Goal: Information Seeking & Learning: Compare options

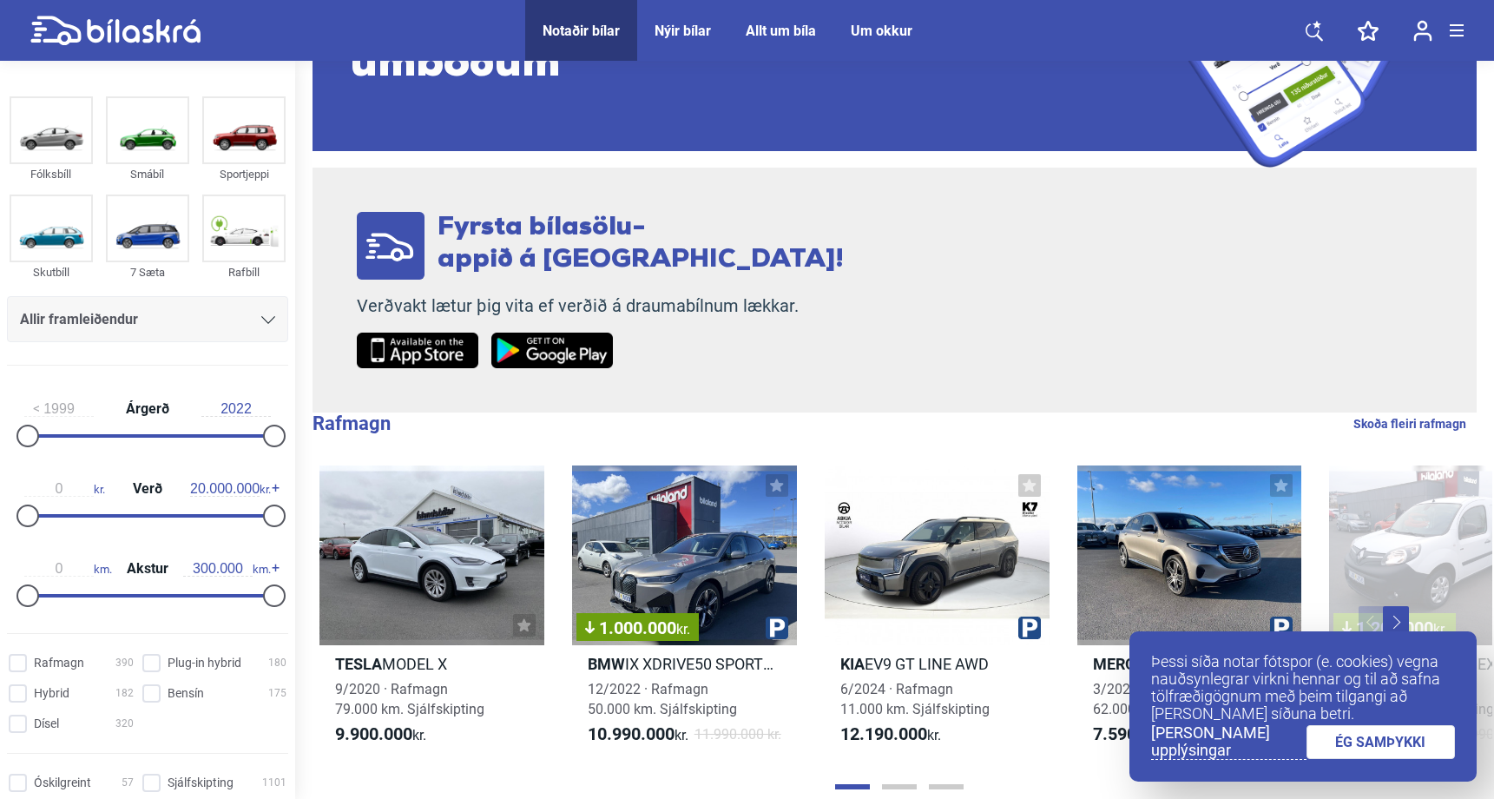
scroll to position [224, 0]
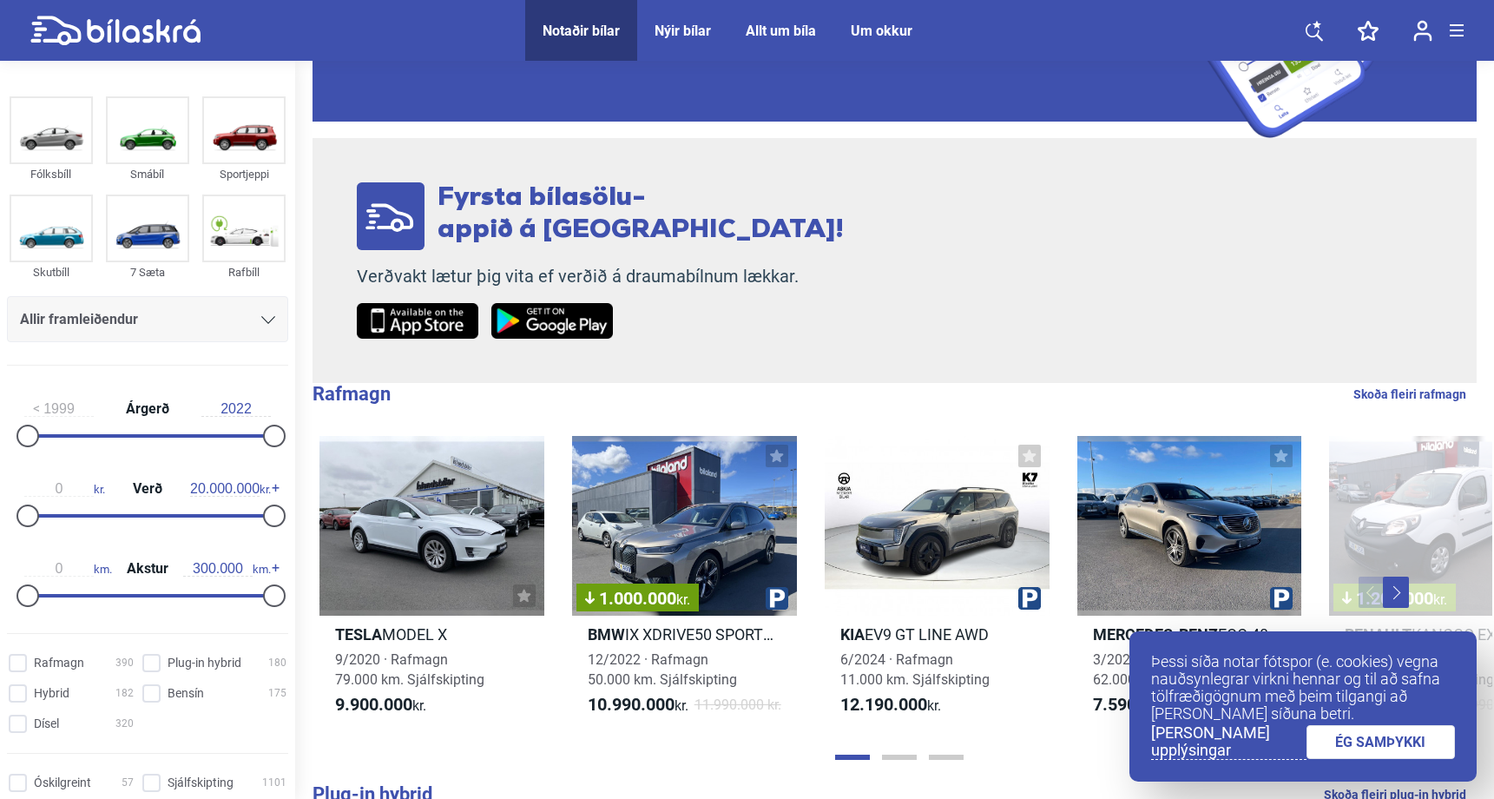
click at [1342, 735] on link "ÉG SAMÞYKKI" at bounding box center [1381, 742] width 149 height 34
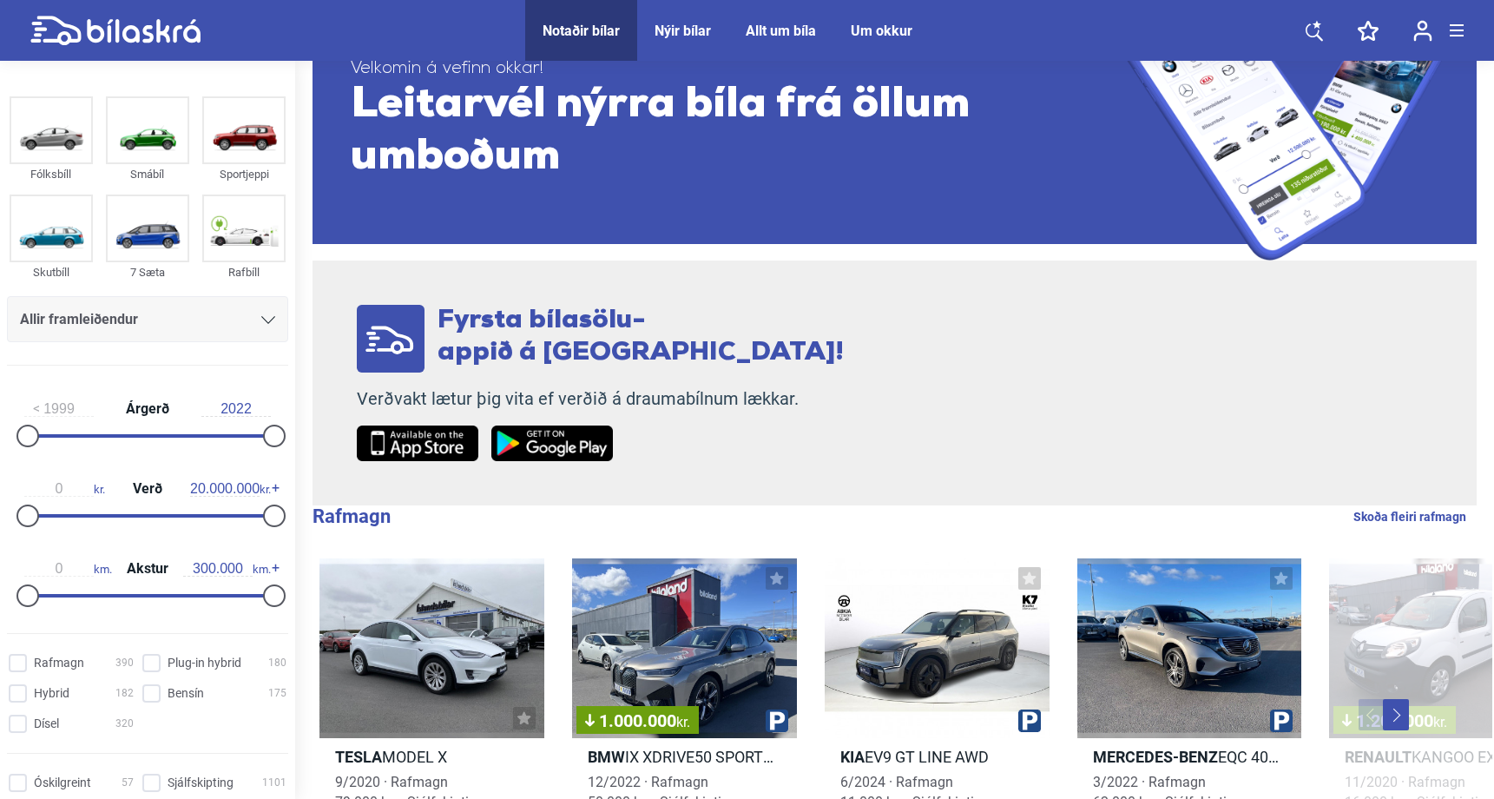
scroll to position [0, 0]
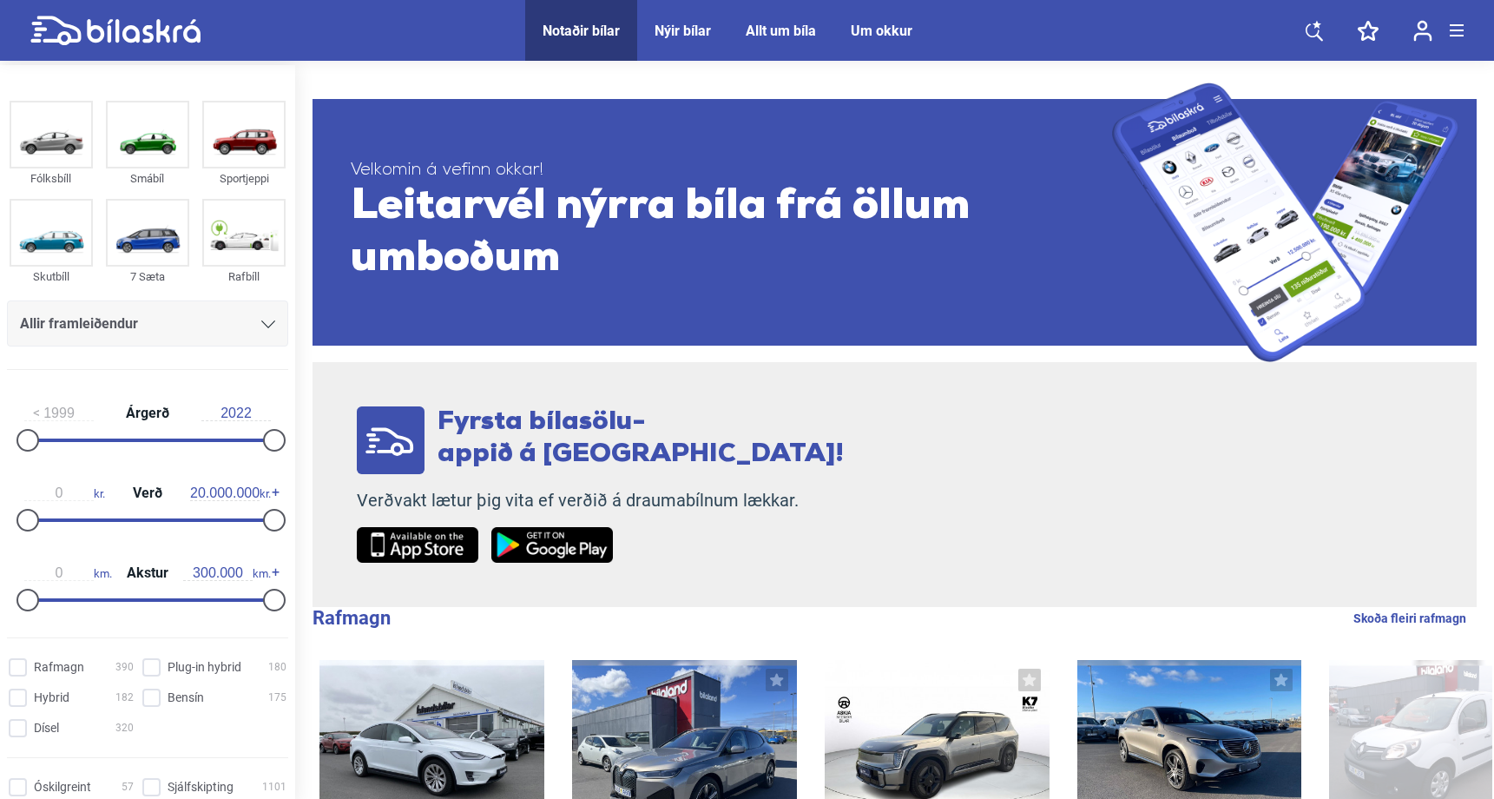
click at [859, 25] on div "Um okkur" at bounding box center [882, 31] width 62 height 16
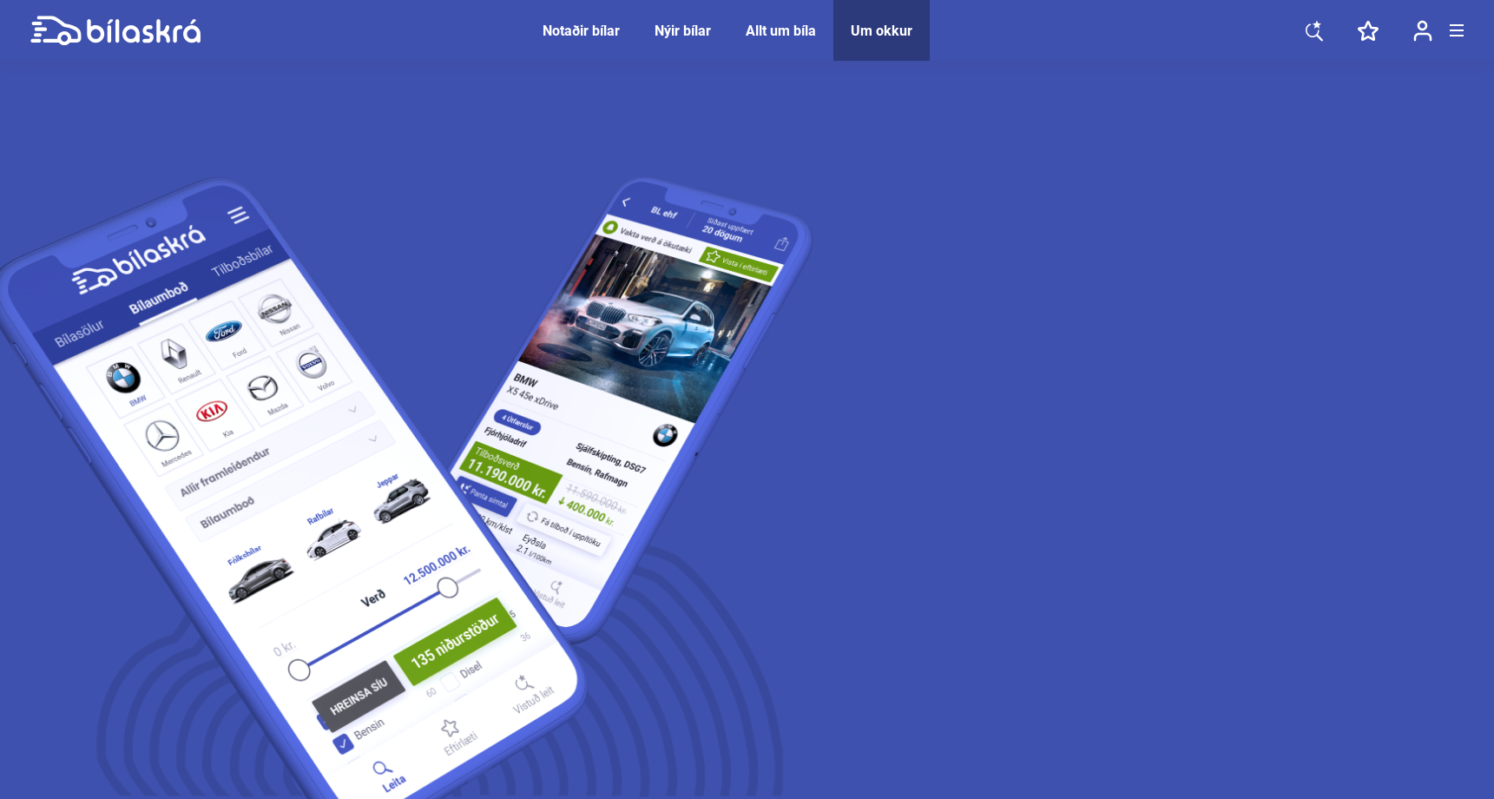
click at [437, 411] on img at bounding box center [465, 584] width 1110 height 1020
click at [683, 33] on div "Nýir bílar" at bounding box center [683, 31] width 56 height 16
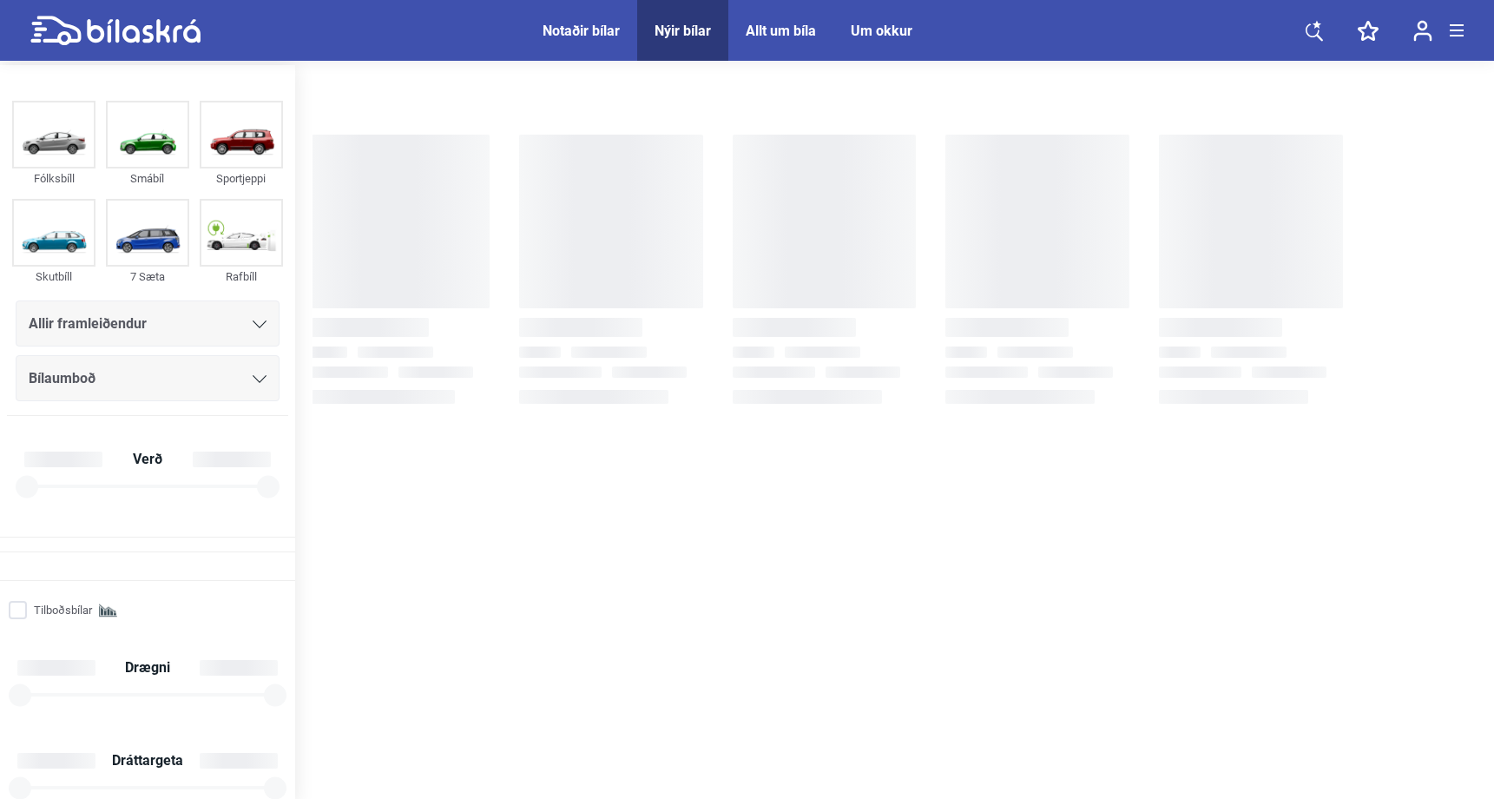
click at [616, 23] on div "Notaðir bílar" at bounding box center [581, 31] width 77 height 16
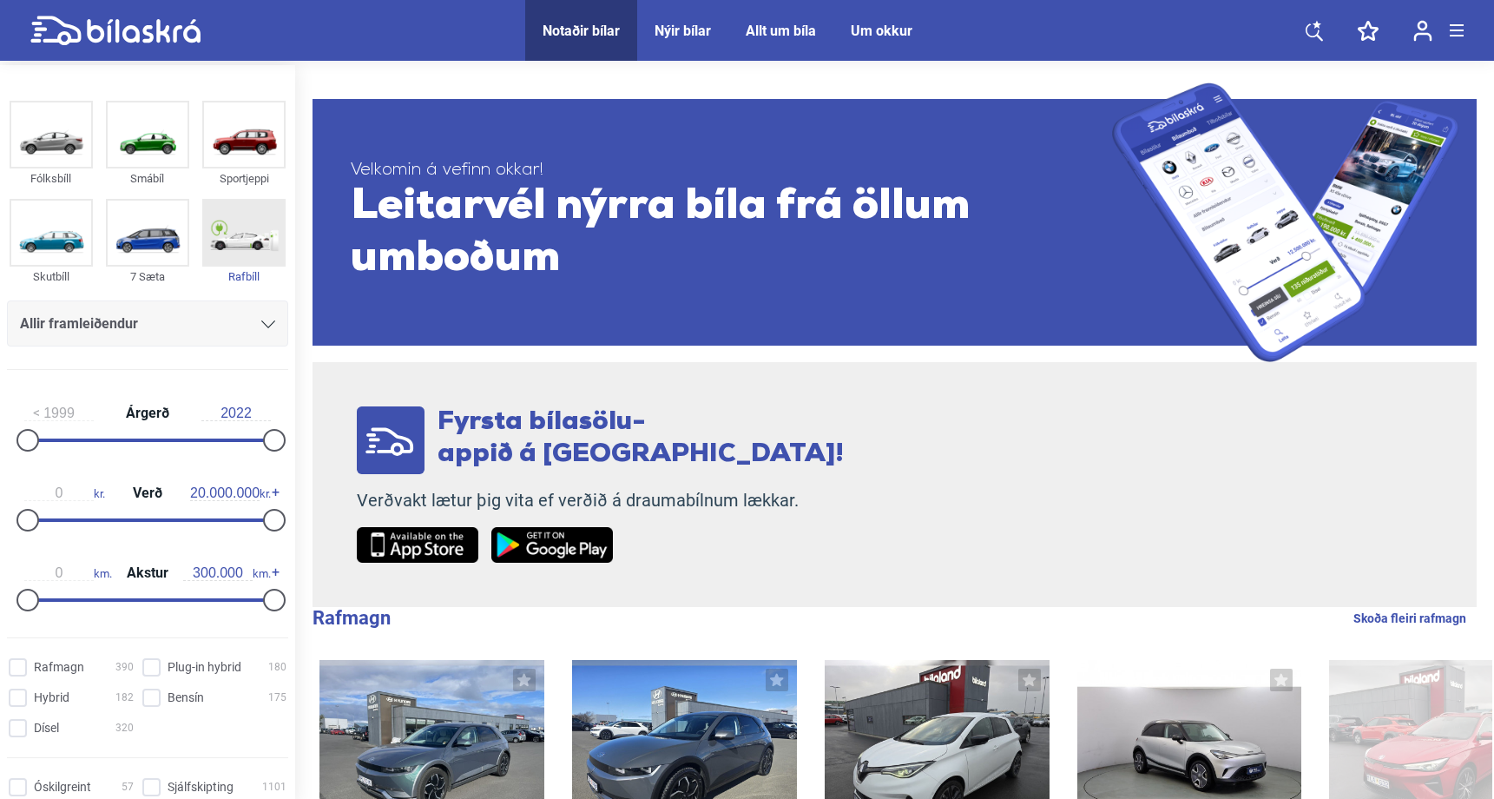
click at [236, 238] on img at bounding box center [244, 233] width 80 height 64
checkbox input "true"
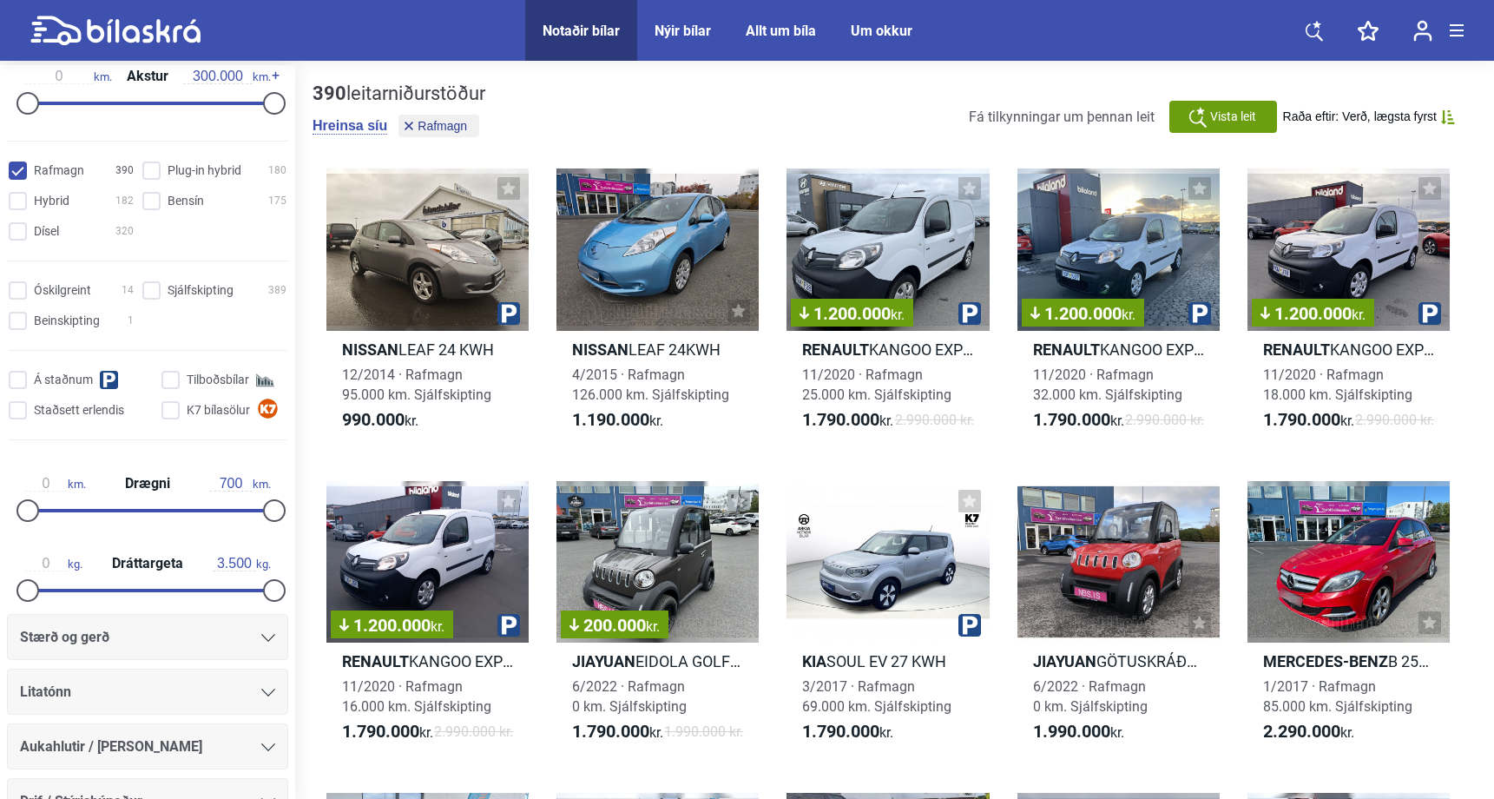
scroll to position [497, 0]
click at [165, 375] on input "Tilboðsbílar" at bounding box center [226, 380] width 125 height 18
checkbox input "true"
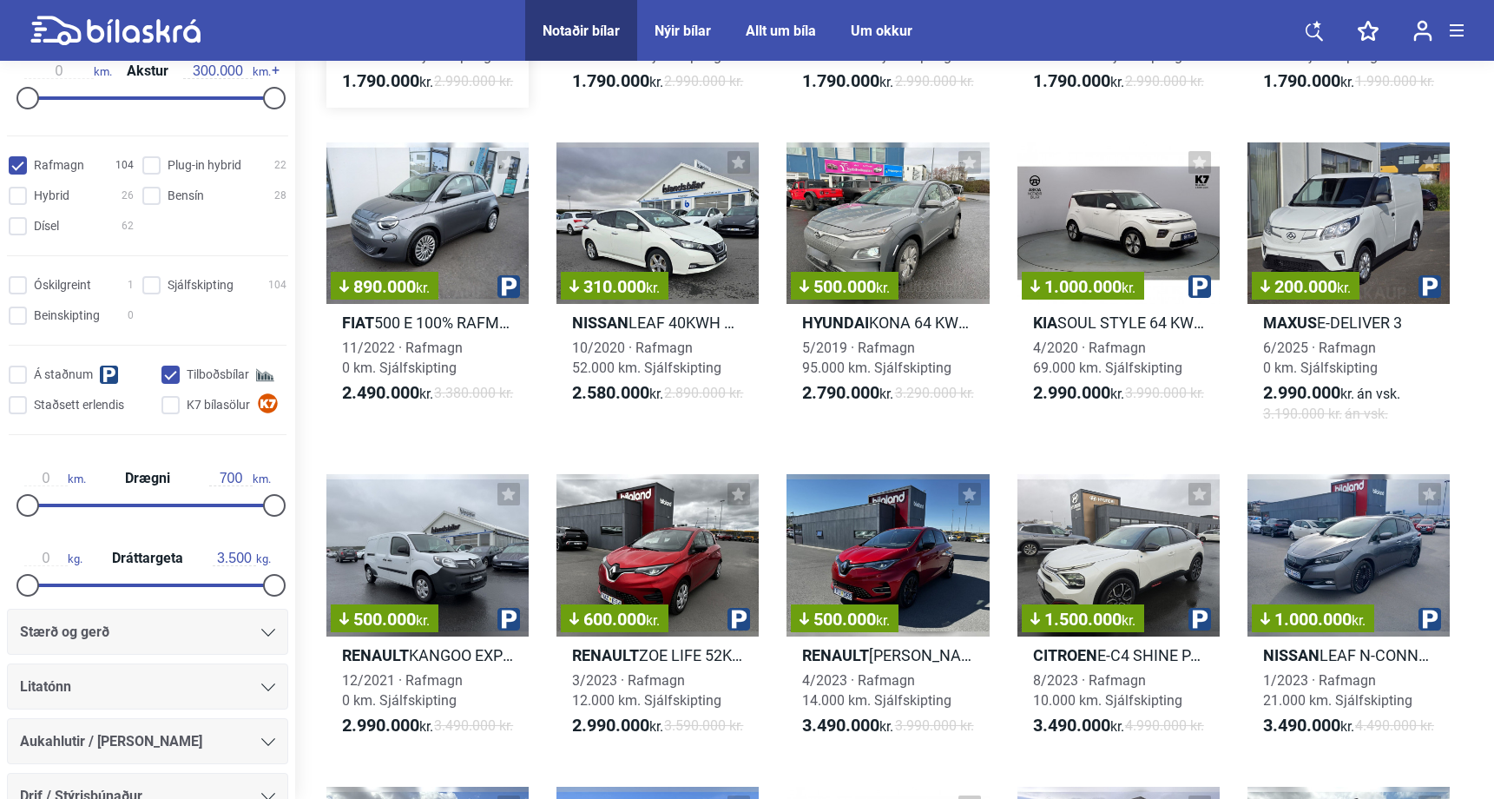
scroll to position [343, 0]
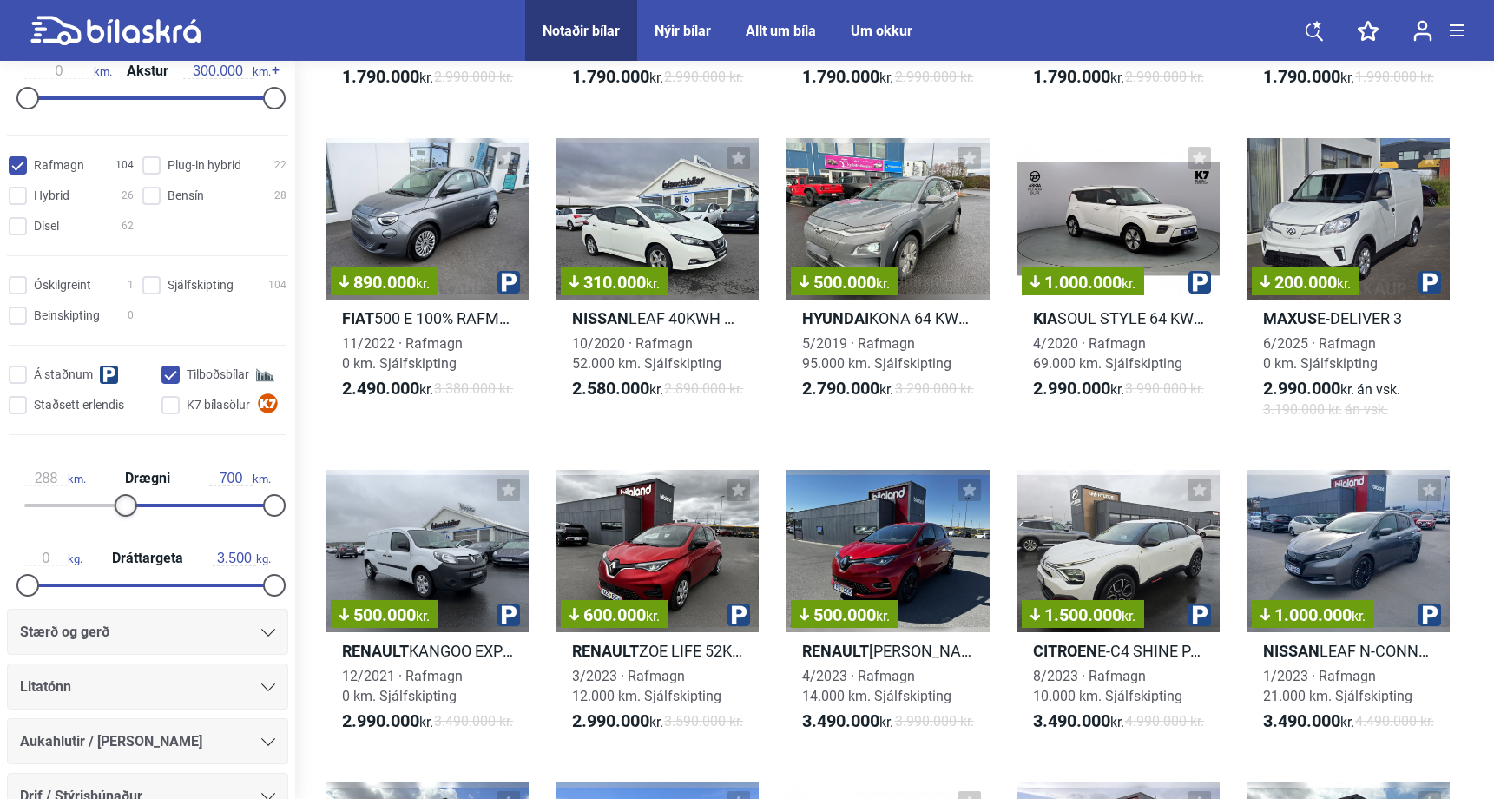
type input "291"
drag, startPoint x: 29, startPoint y: 504, endPoint x: 128, endPoint y: 505, distance: 99.9
click at [128, 505] on div at bounding box center [130, 505] width 23 height 23
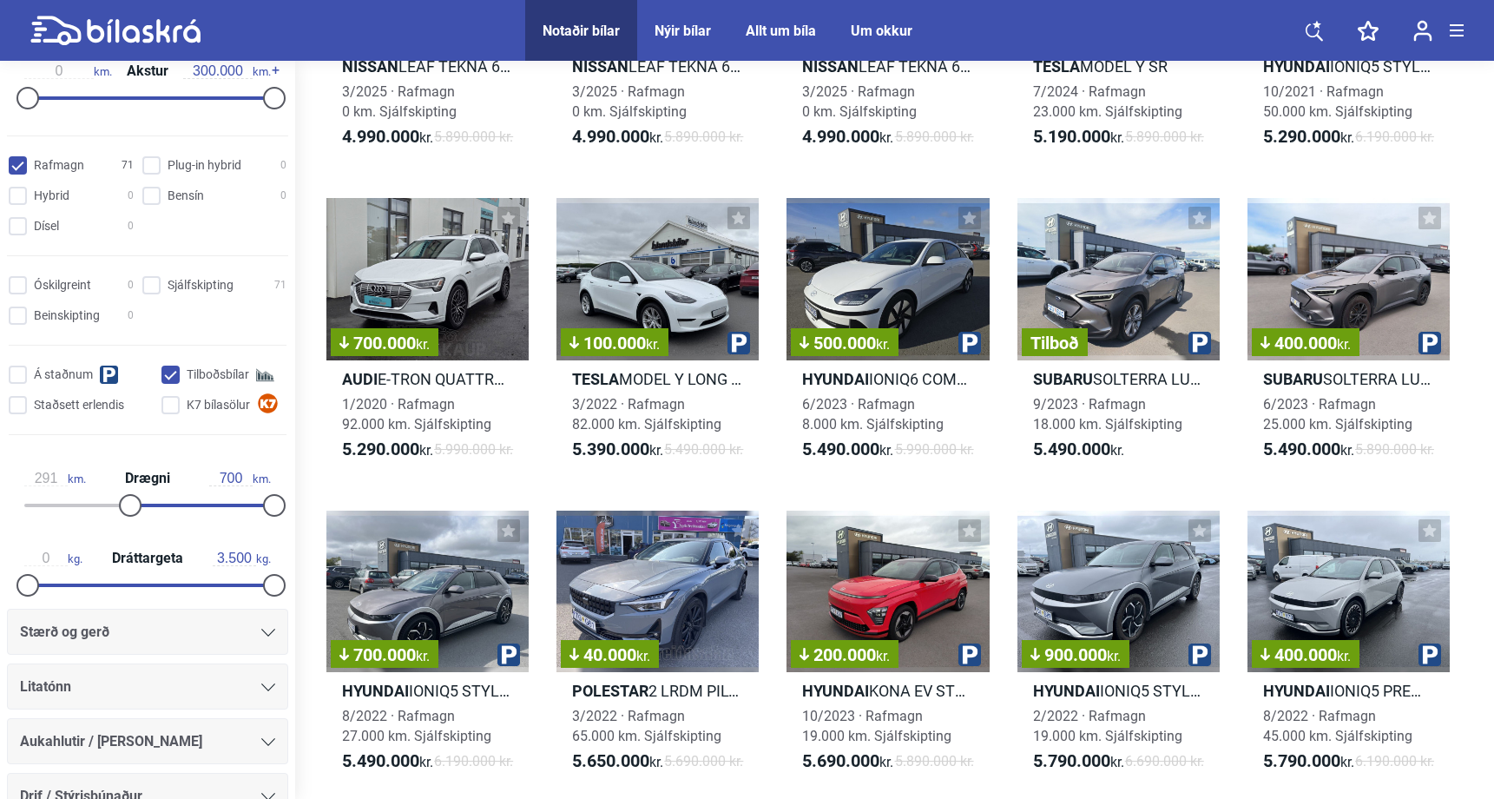
scroll to position [1894, 0]
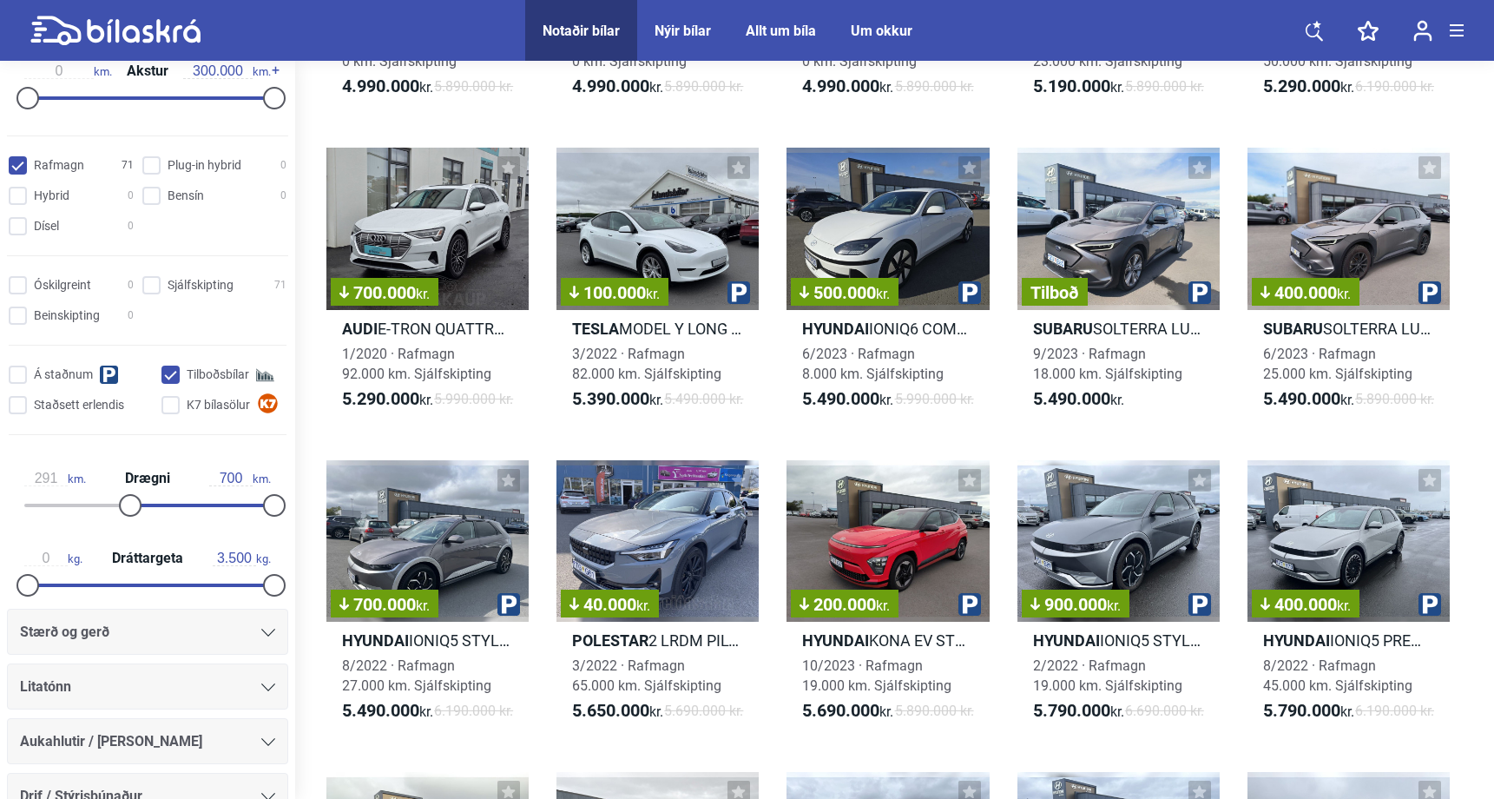
click at [682, 37] on div "Nýir bílar" at bounding box center [683, 31] width 56 height 16
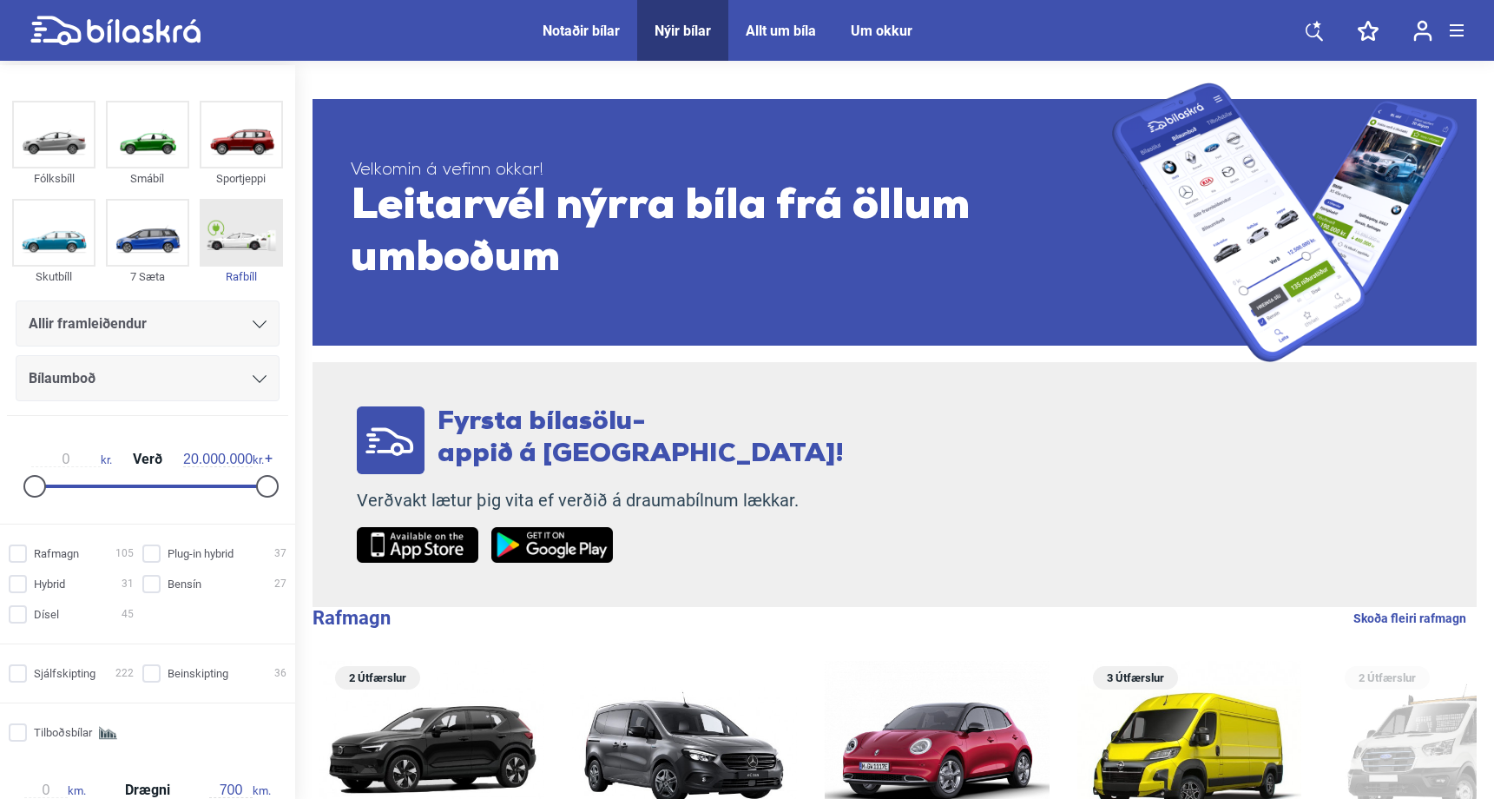
click at [237, 224] on img at bounding box center [241, 233] width 80 height 64
checkbox input "true"
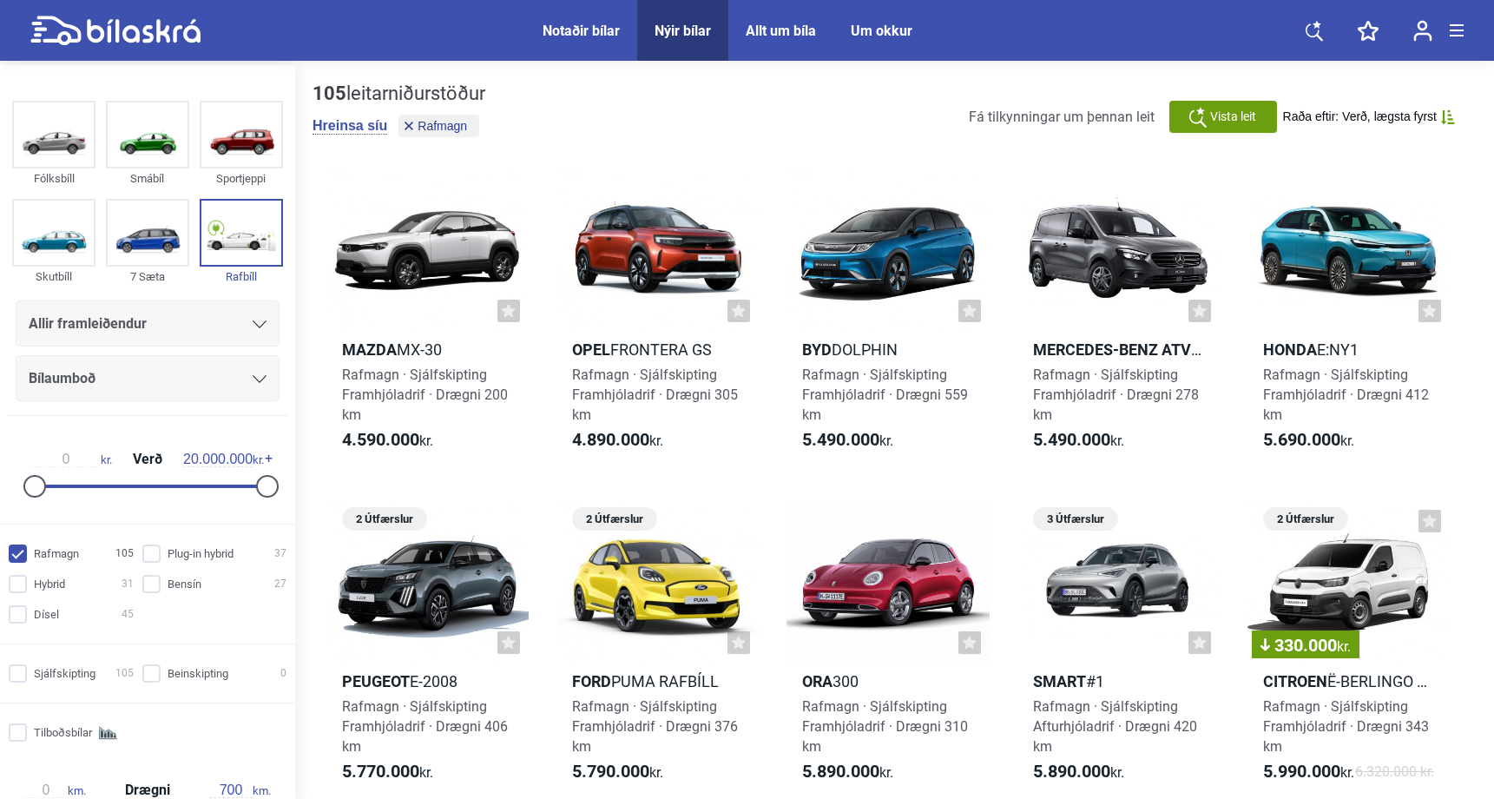
click at [1402, 121] on span "Raða eftir: Verð, lægsta fyrst" at bounding box center [1360, 116] width 154 height 15
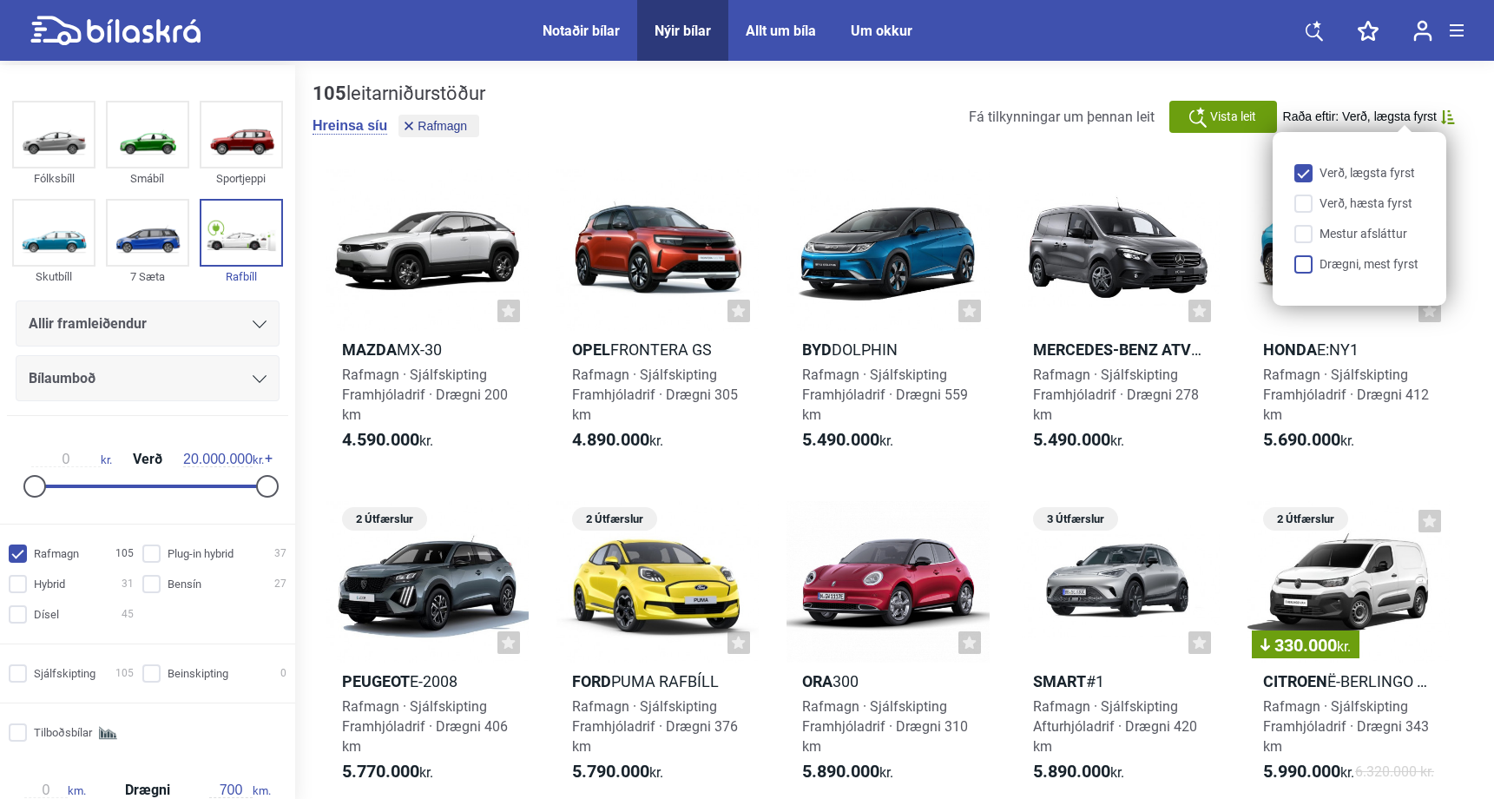
click at [1363, 266] on input "Drægni, mest fyrst" at bounding box center [1363, 265] width 130 height 18
